Goal: Find contact information: Find contact information

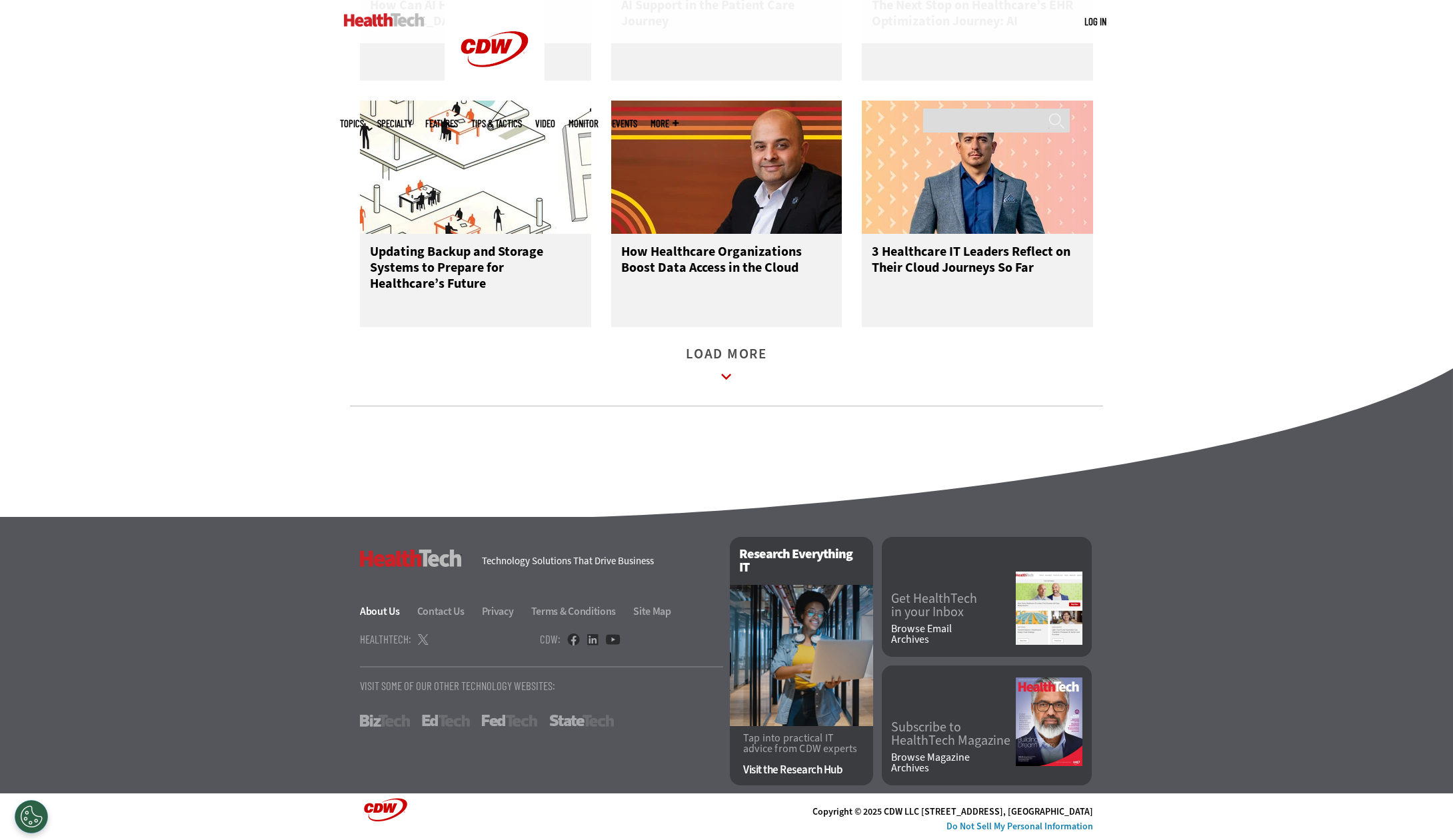
click at [367, 614] on link "About Us" at bounding box center [388, 611] width 56 height 14
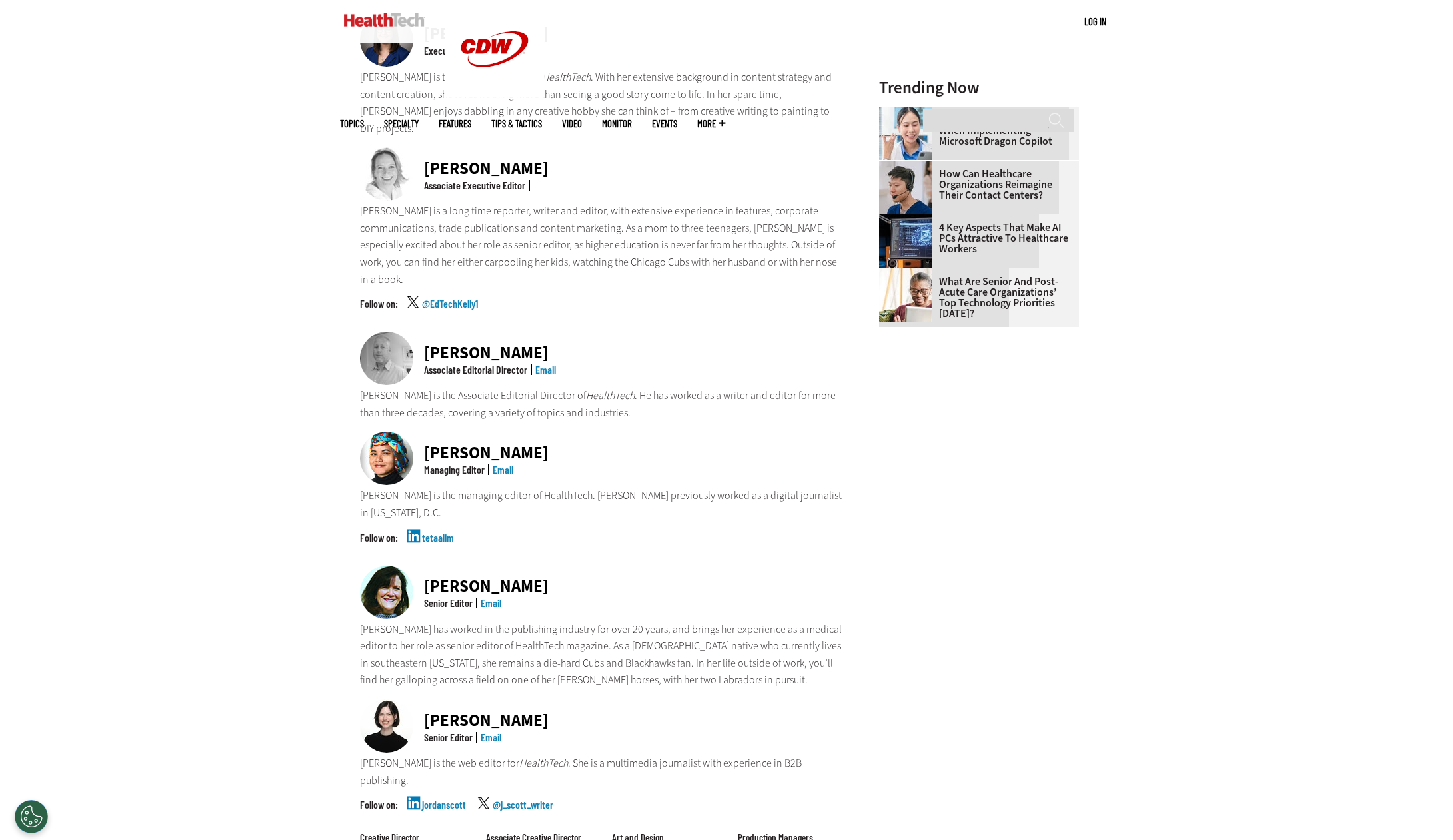
scroll to position [636, 0]
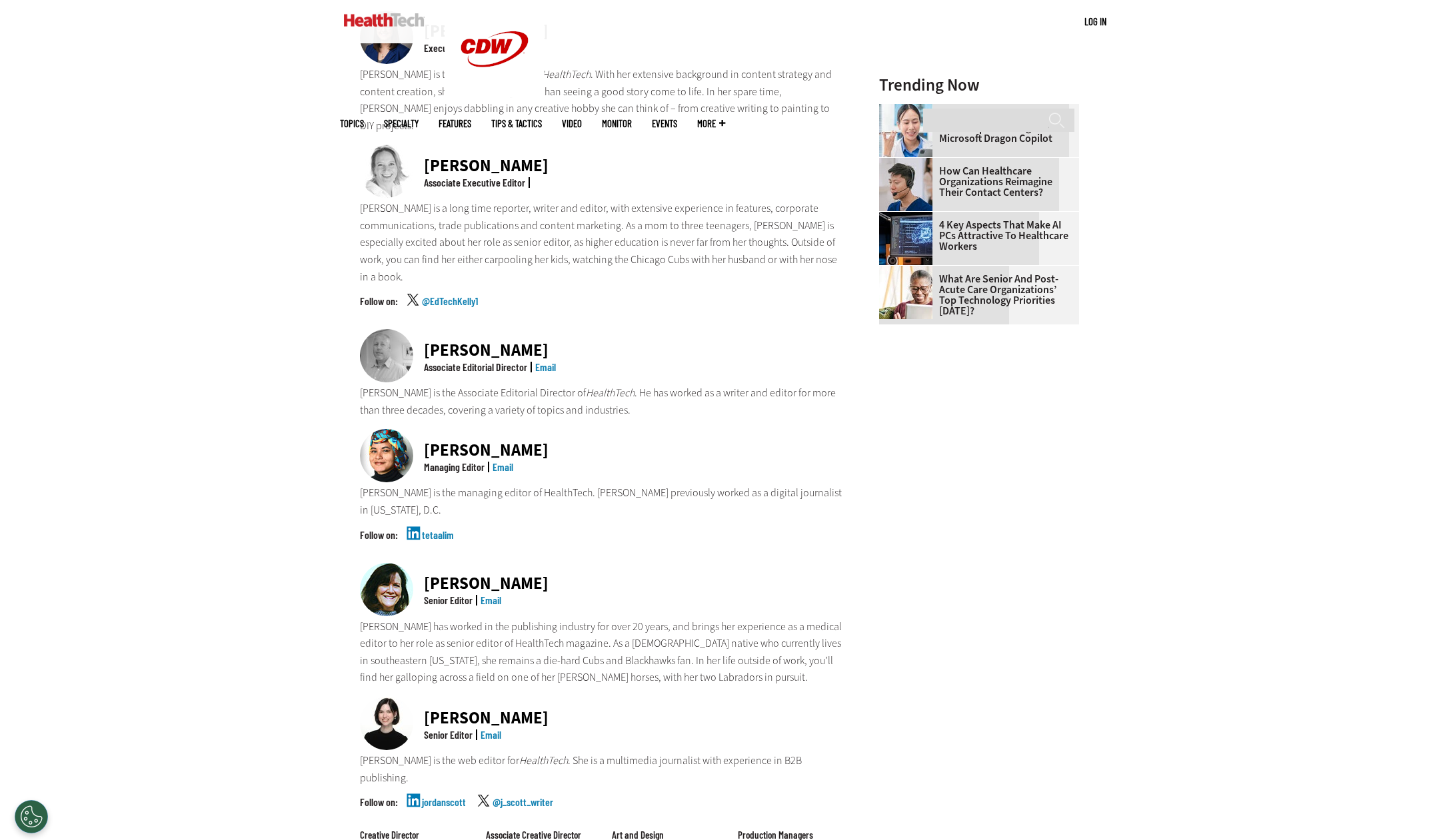
click at [548, 360] on link "Email" at bounding box center [546, 367] width 21 height 13
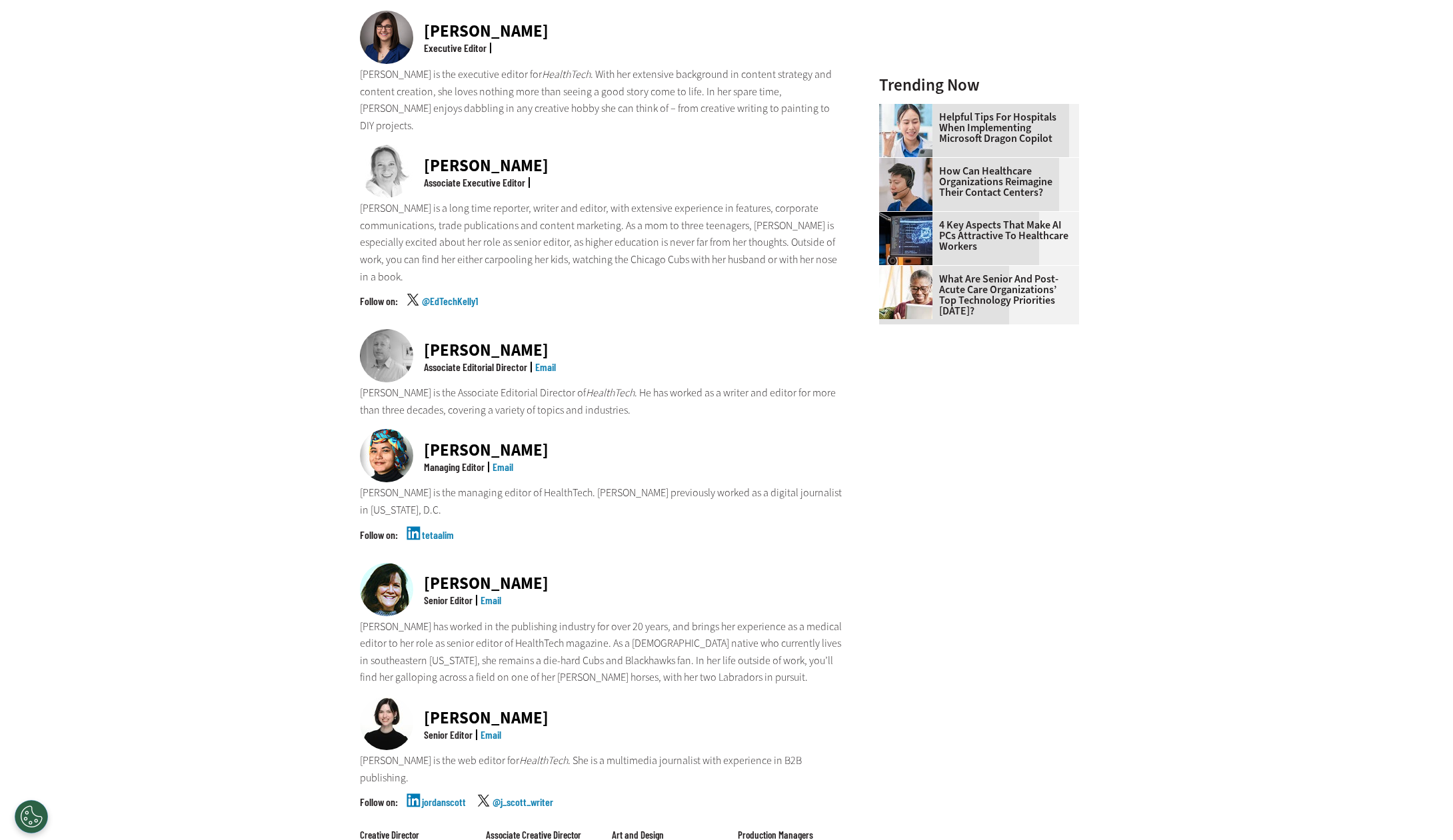
click at [499, 460] on link "Email" at bounding box center [503, 467] width 21 height 13
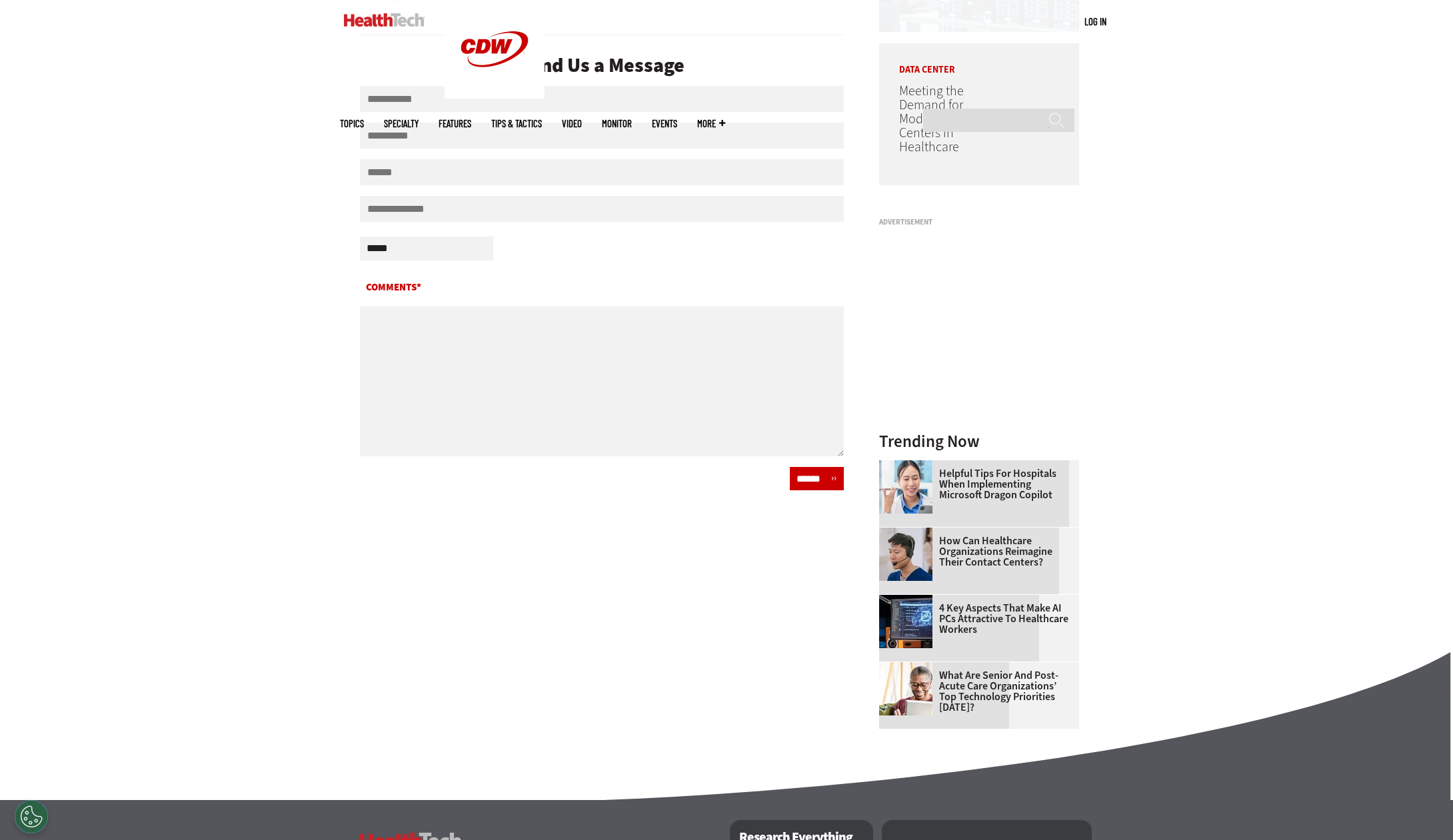
scroll to position [602, 0]
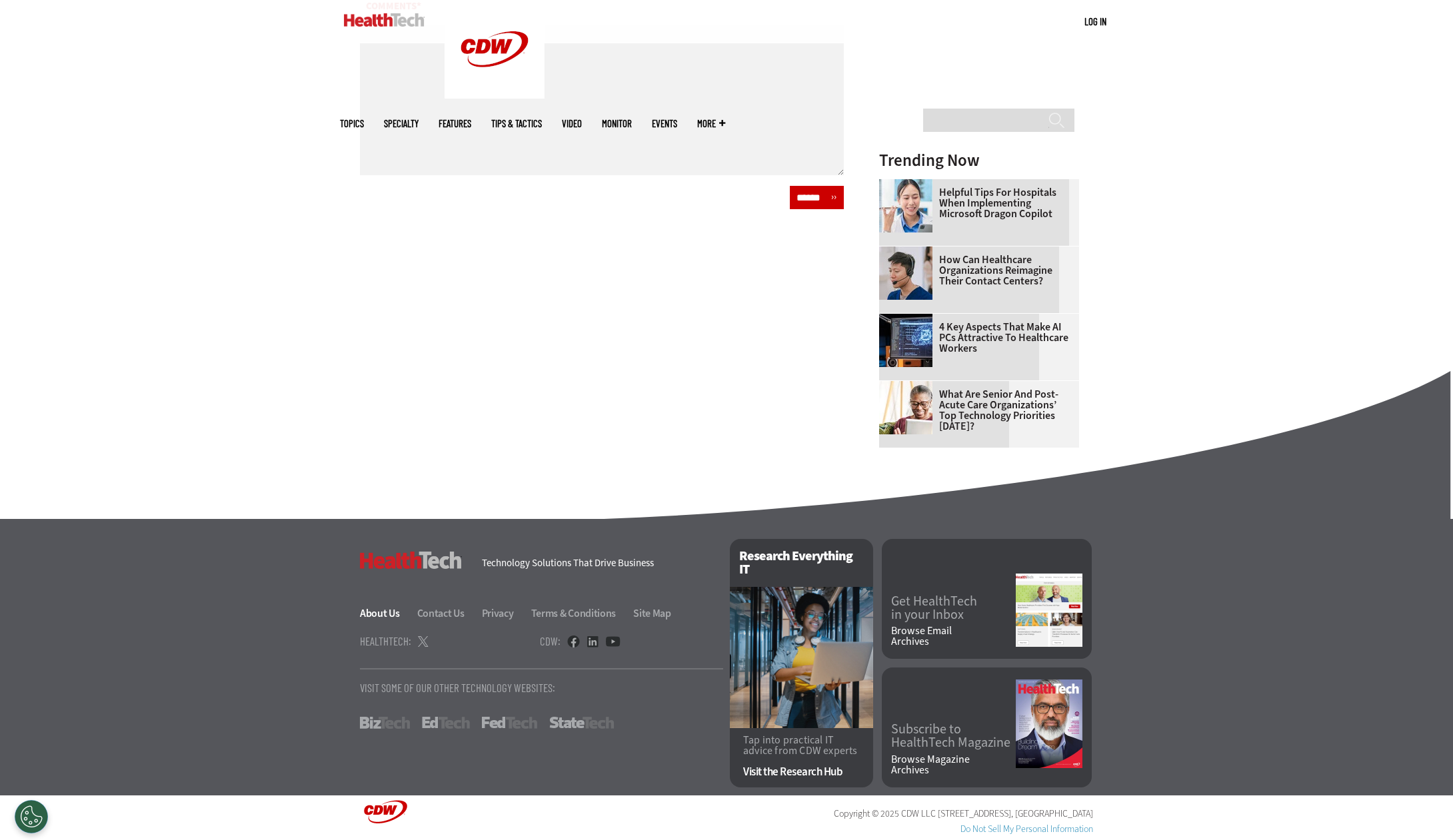
click at [382, 612] on link "About Us" at bounding box center [388, 613] width 56 height 14
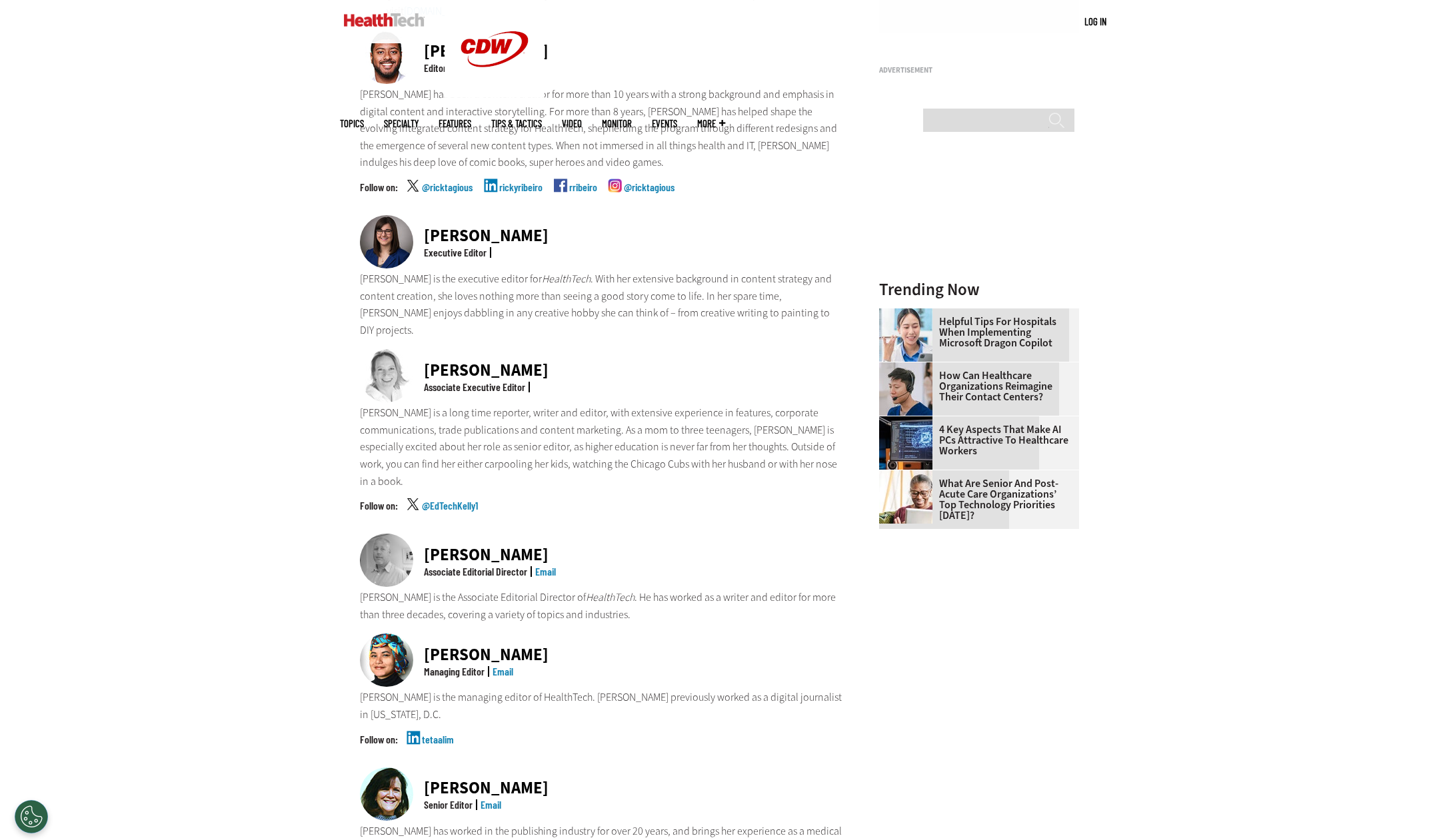
scroll to position [489, 0]
